Goal: Information Seeking & Learning: Learn about a topic

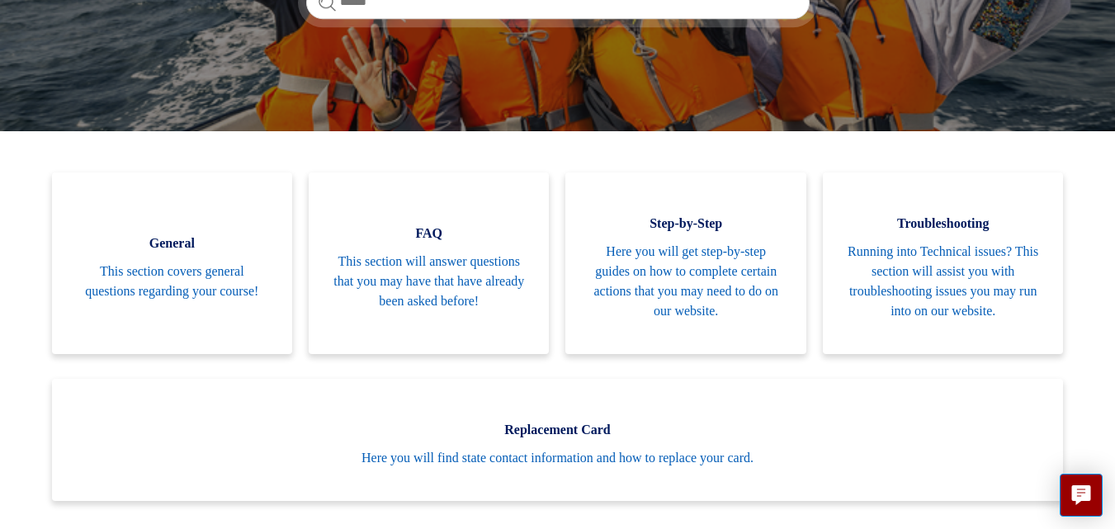
scroll to position [325, 0]
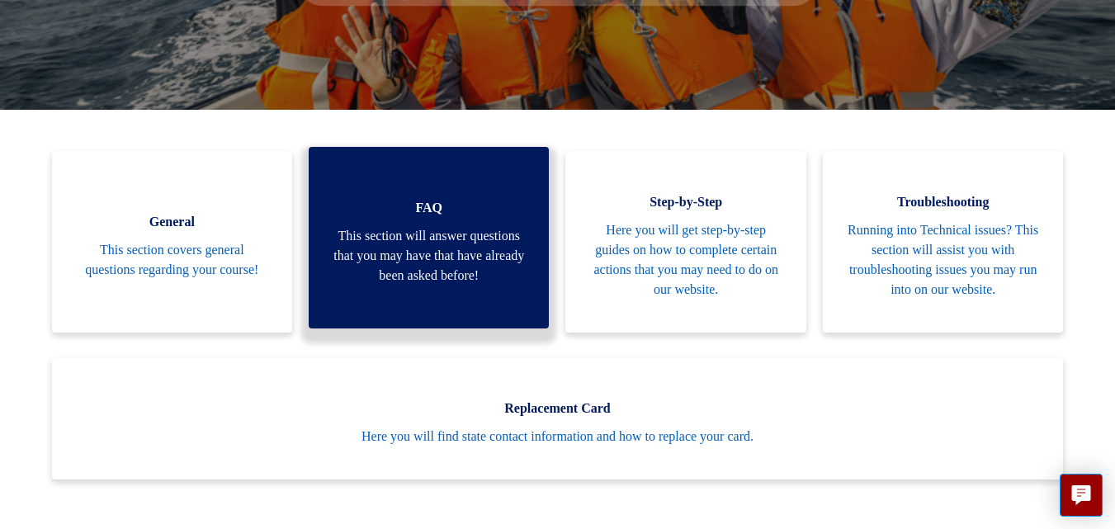
click at [446, 226] on span "This section will answer questions that you may have that have already been ask…" at bounding box center [428, 255] width 191 height 59
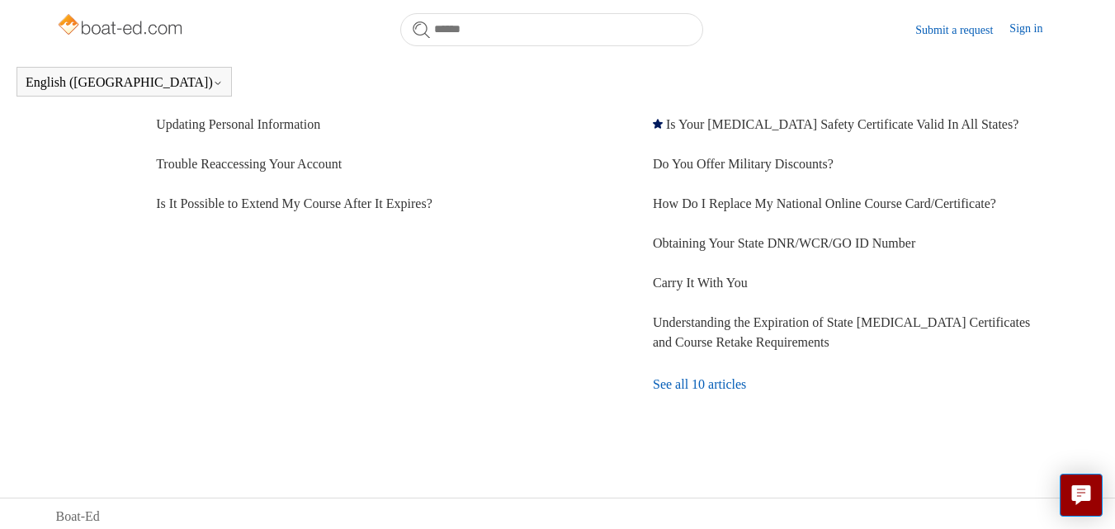
scroll to position [585, 0]
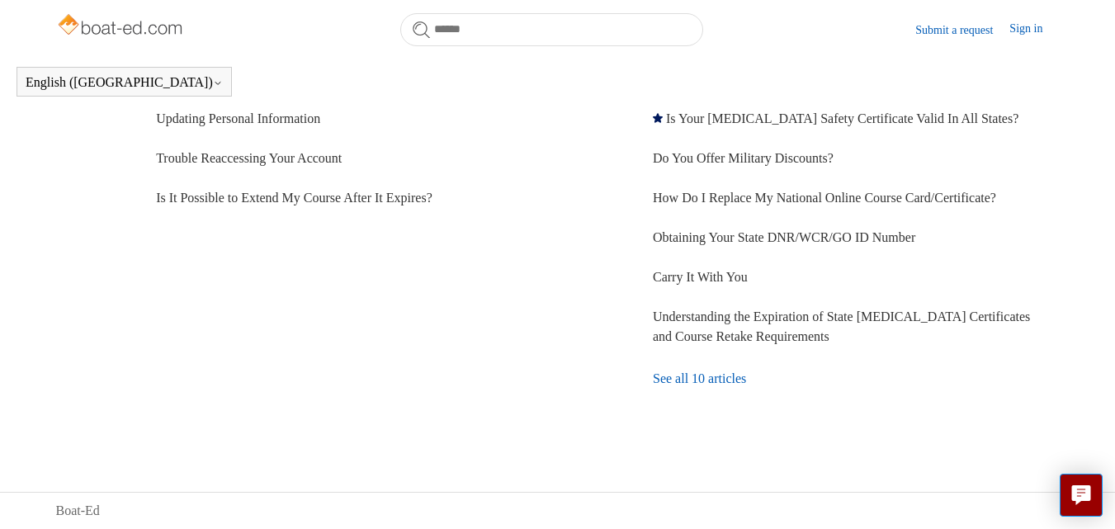
click at [690, 383] on link "See all 10 articles" at bounding box center [856, 379] width 406 height 45
